Goal: Task Accomplishment & Management: Use online tool/utility

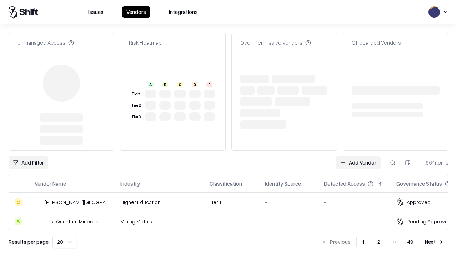
click at [358, 156] on link "Add Vendor" at bounding box center [358, 162] width 45 height 13
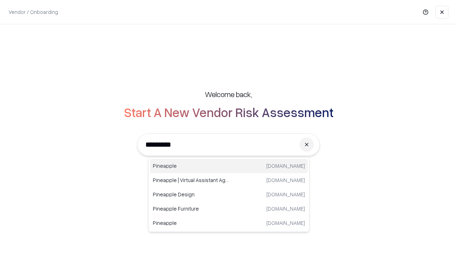
click at [229, 166] on div "Pineapple [DOMAIN_NAME]" at bounding box center [229, 166] width 158 height 14
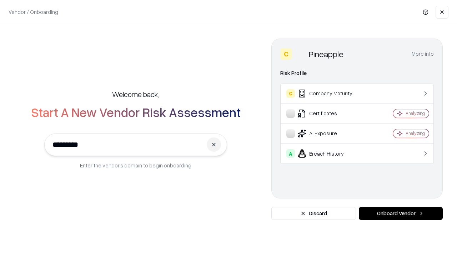
type input "*********"
click at [400, 213] on button "Onboard Vendor" at bounding box center [401, 213] width 84 height 13
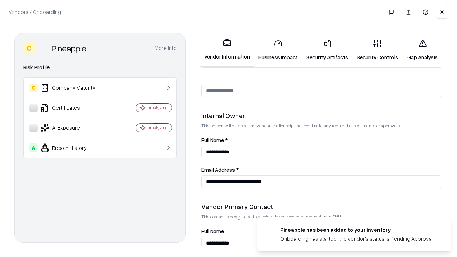
scroll to position [370, 0]
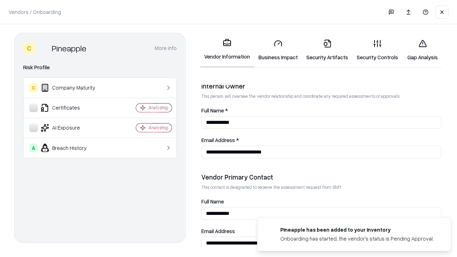
click at [278, 50] on link "Business Impact" at bounding box center [278, 50] width 48 height 33
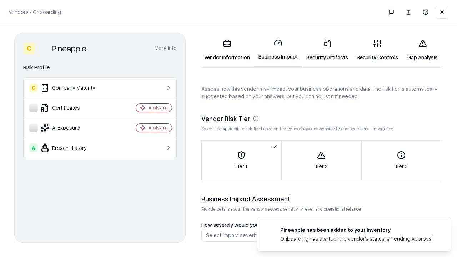
click at [327, 50] on link "Security Artifacts" at bounding box center [327, 50] width 50 height 33
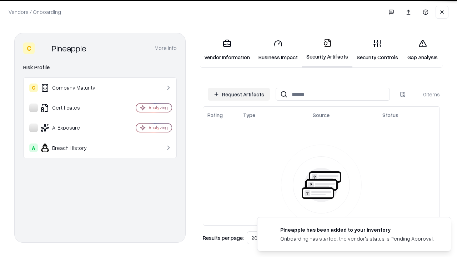
click at [239, 94] on button "Request Artifacts" at bounding box center [239, 94] width 62 height 13
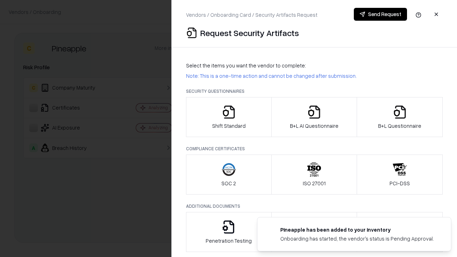
click at [228, 117] on icon "button" at bounding box center [229, 112] width 14 height 14
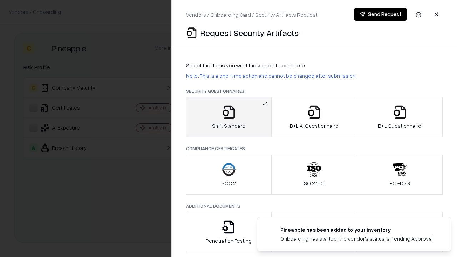
click at [380, 14] on button "Send Request" at bounding box center [380, 14] width 53 height 13
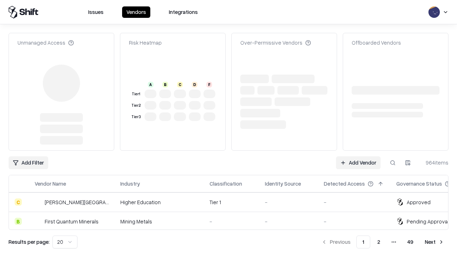
click at [358, 156] on link "Add Vendor" at bounding box center [358, 162] width 45 height 13
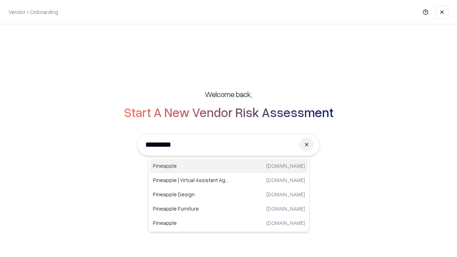
click at [229, 166] on div "Pineapple [DOMAIN_NAME]" at bounding box center [229, 166] width 158 height 14
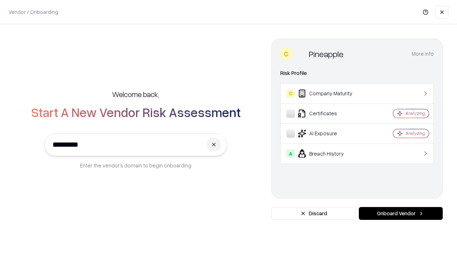
type input "*********"
click at [400, 213] on button "Onboard Vendor" at bounding box center [401, 213] width 84 height 13
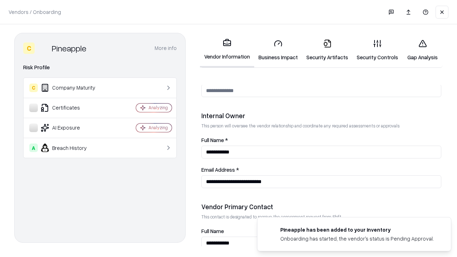
scroll to position [370, 0]
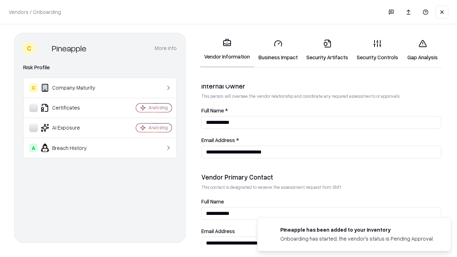
click at [422, 50] on link "Gap Analysis" at bounding box center [422, 50] width 40 height 33
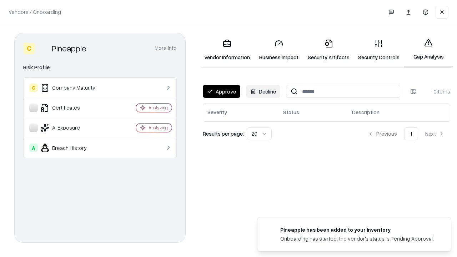
click at [221, 91] on button "Approve" at bounding box center [221, 91] width 37 height 13
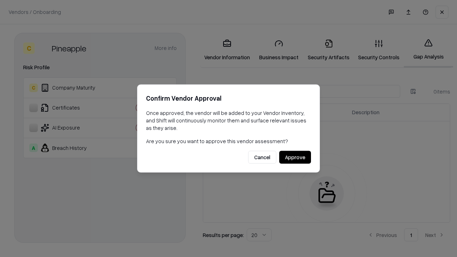
click at [295, 157] on button "Approve" at bounding box center [295, 157] width 32 height 13
